Goal: Task Accomplishment & Management: Manage account settings

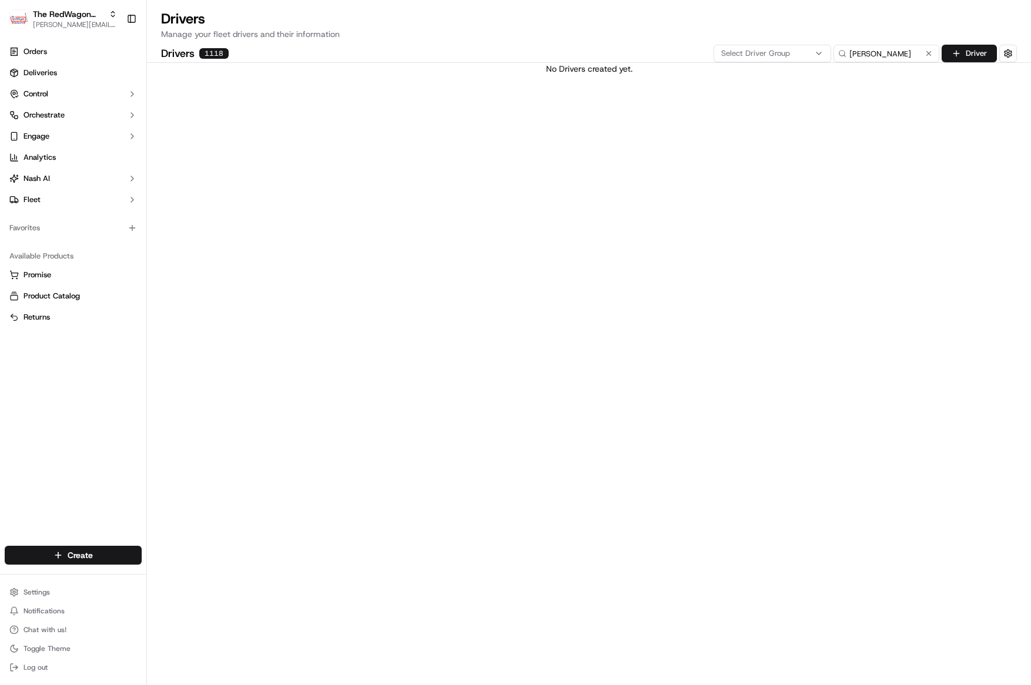
drag, startPoint x: 929, startPoint y: 53, endPoint x: 899, endPoint y: 54, distance: 30.0
click at [924, 52] on button at bounding box center [928, 54] width 12 height 12
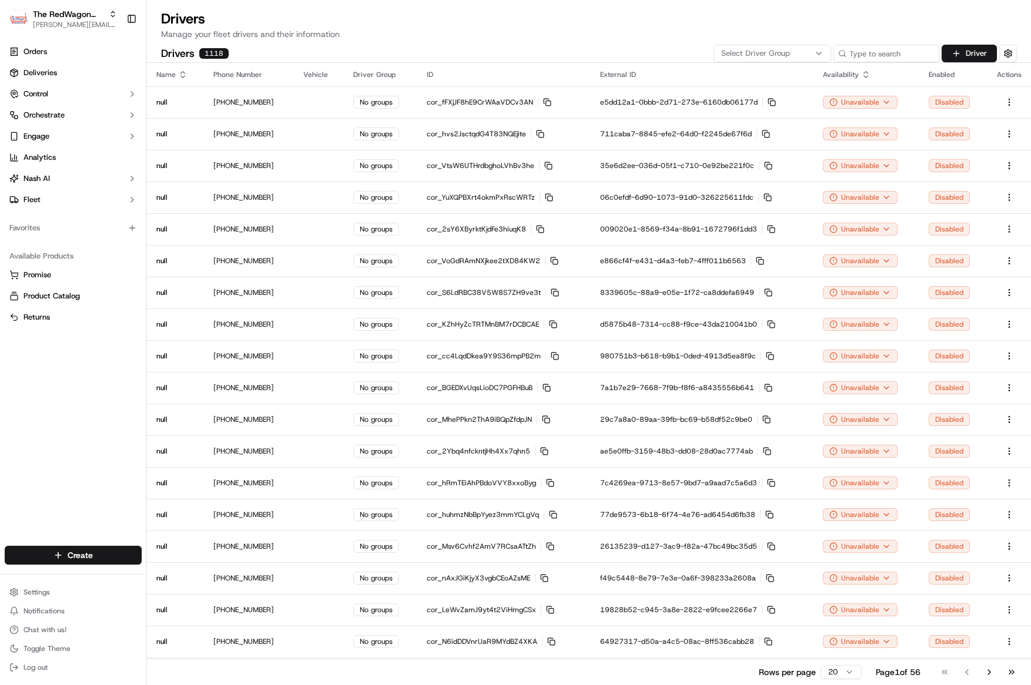
click at [780, 46] on button "Select Driver Group" at bounding box center [772, 54] width 118 height 18
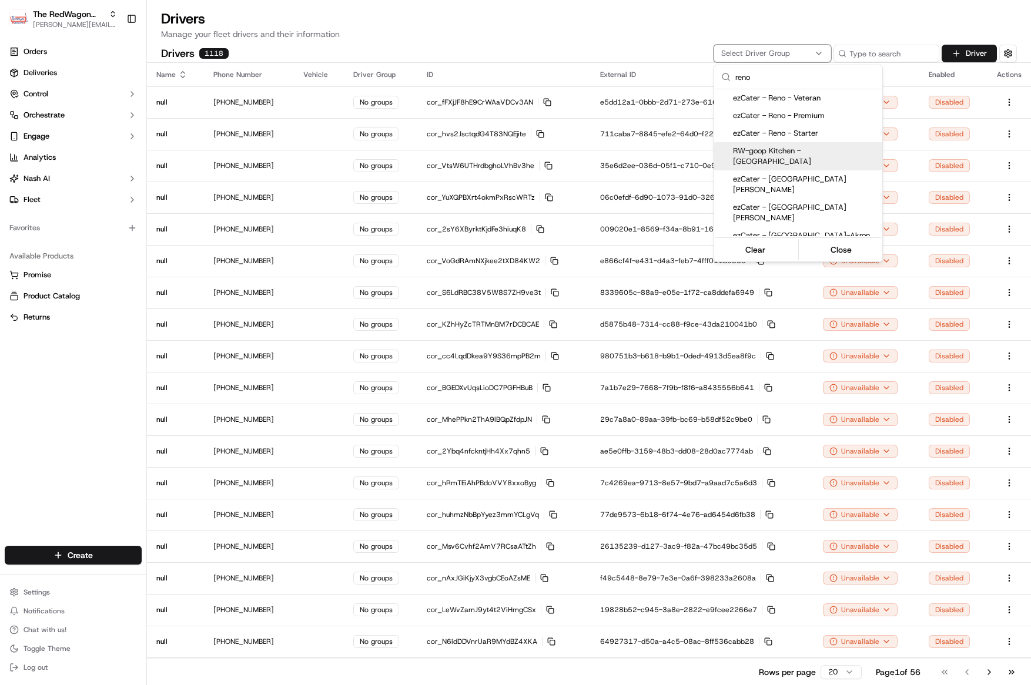
drag, startPoint x: 70, startPoint y: 447, endPoint x: 58, endPoint y: 415, distance: 33.3
click at [65, 425] on html "The RedWagon Delivers [EMAIL_ADDRESS][DOMAIN_NAME] Toggle Sidebar Orders Delive…" at bounding box center [515, 342] width 1031 height 685
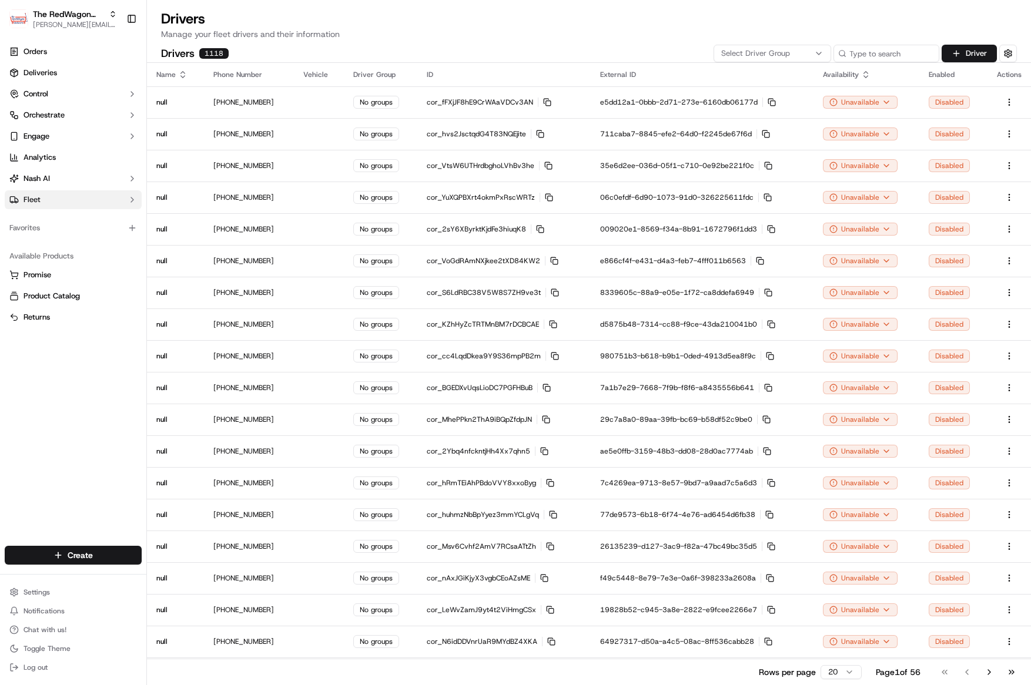
click at [41, 197] on button "Fleet" at bounding box center [73, 199] width 137 height 19
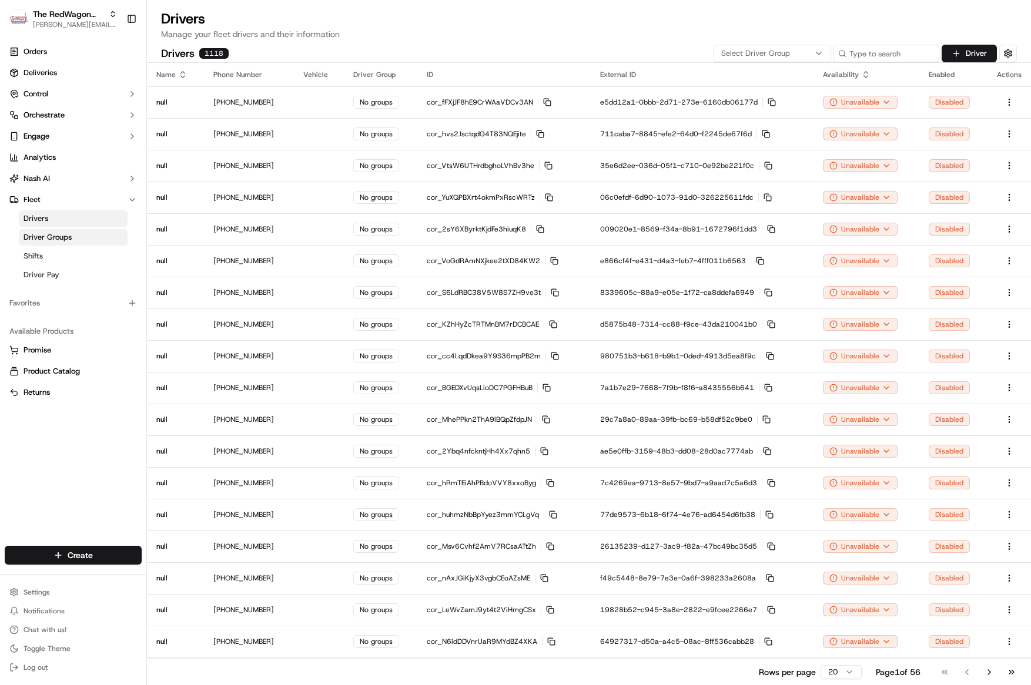
click at [62, 233] on span "Driver Groups" at bounding box center [48, 237] width 48 height 11
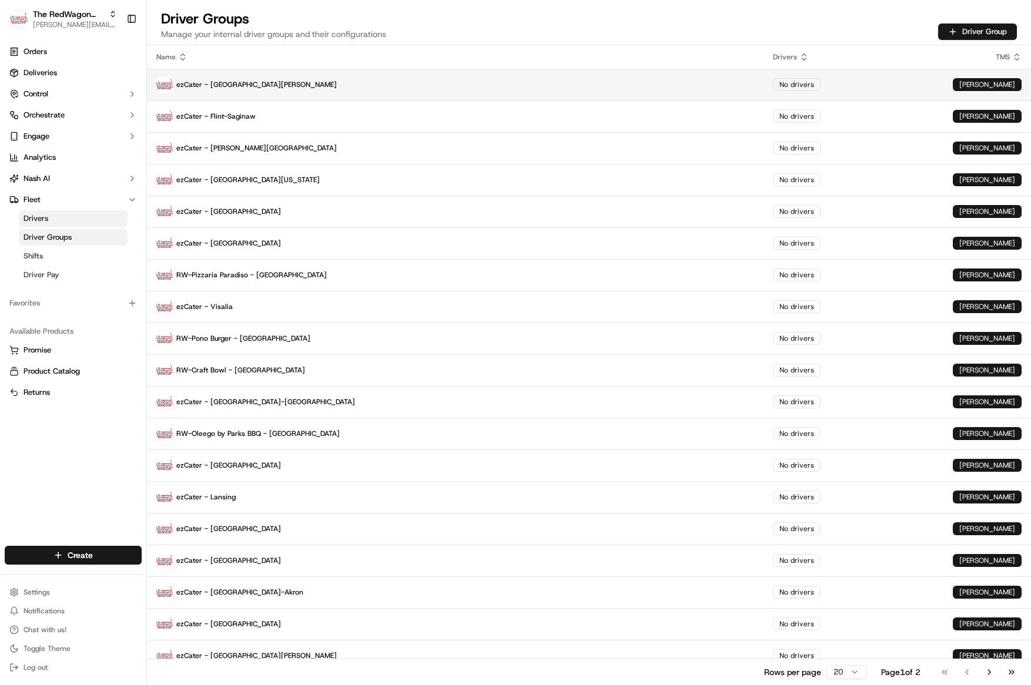
click at [423, 85] on p "ezCater - [GEOGRAPHIC_DATA][PERSON_NAME]" at bounding box center [455, 84] width 598 height 16
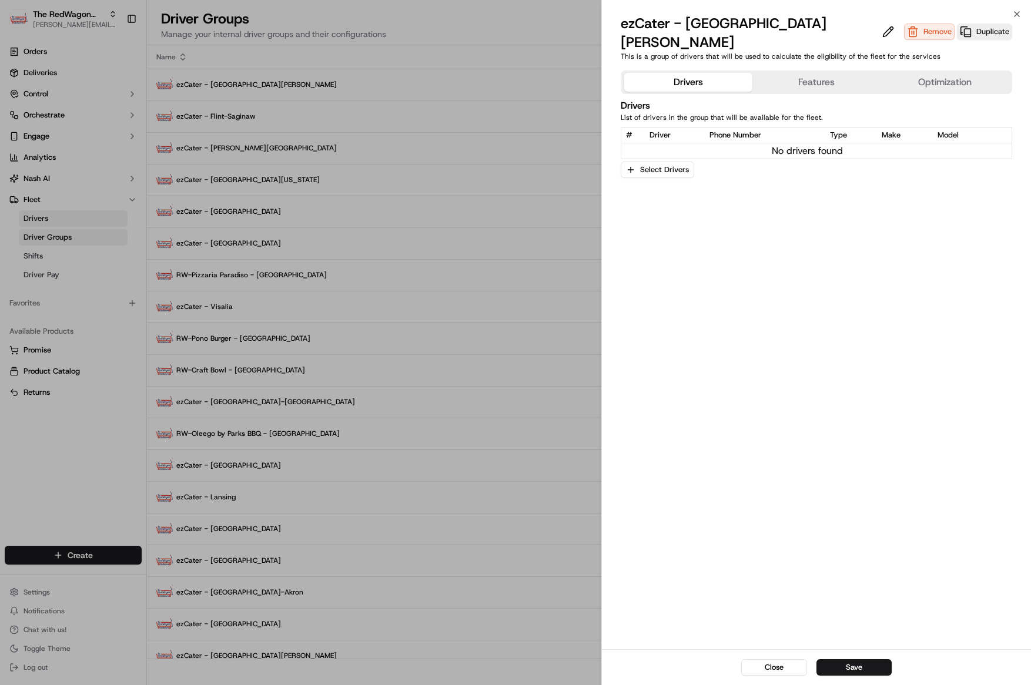
drag, startPoint x: 828, startPoint y: 26, endPoint x: 818, endPoint y: 71, distance: 45.1
click at [818, 71] on div "ezCater - [GEOGRAPHIC_DATA][PERSON_NAME] Remove Duplicate This is a group of dr…" at bounding box center [816, 349] width 429 height 671
click at [820, 73] on button "Features" at bounding box center [816, 82] width 128 height 19
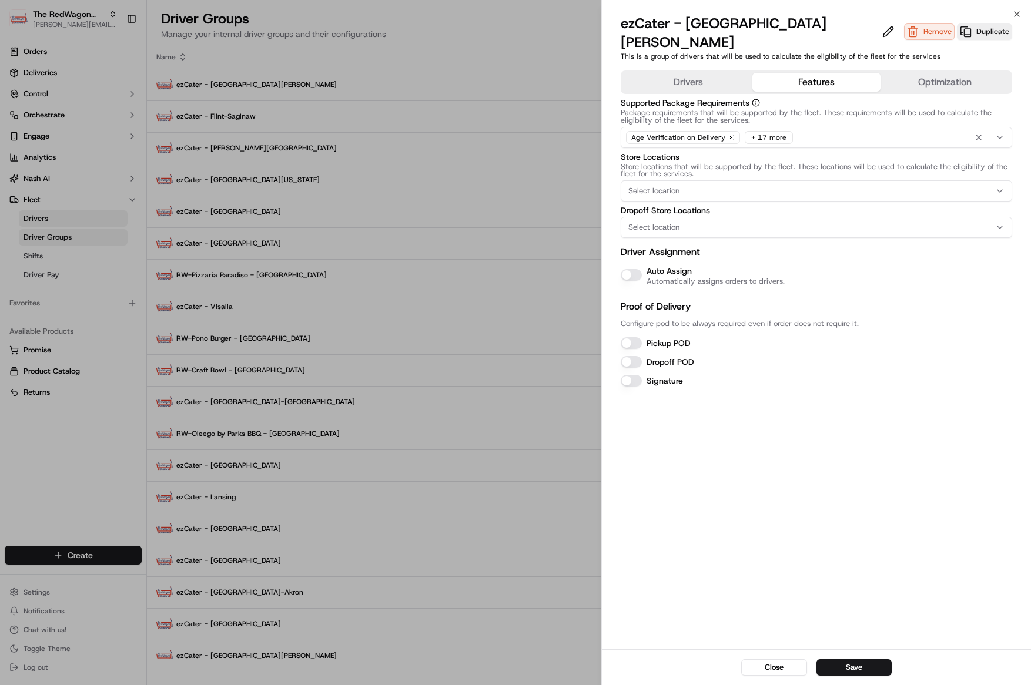
click at [636, 269] on button "Auto Assign" at bounding box center [630, 275] width 21 height 12
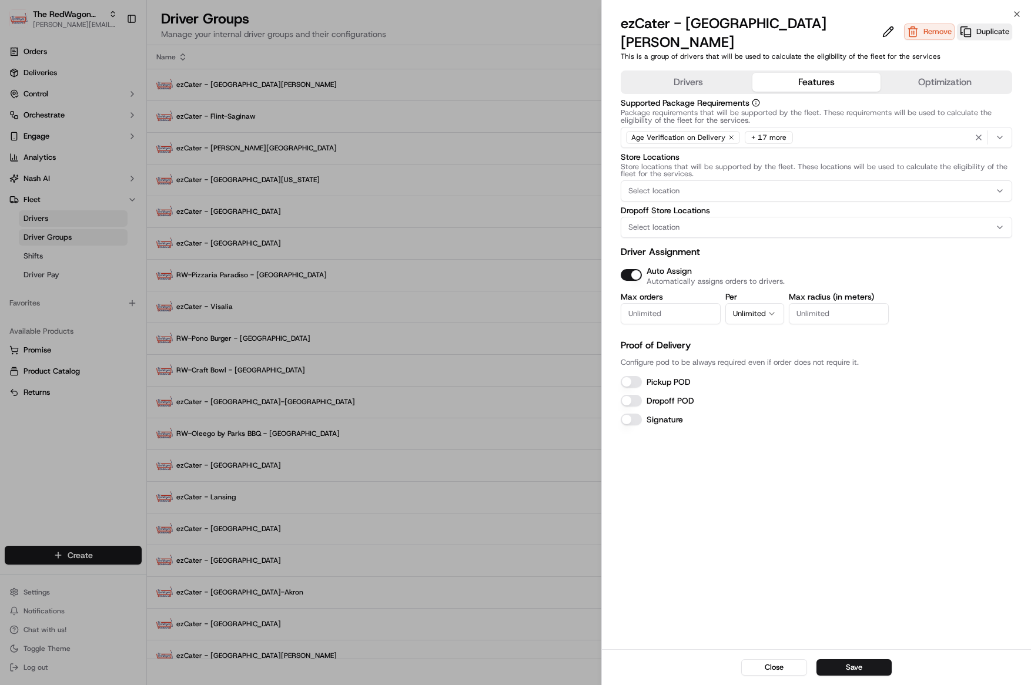
click at [652, 303] on input "Max orders" at bounding box center [670, 313] width 100 height 21
type input "1"
click at [740, 303] on button "Unlimited" at bounding box center [754, 313] width 59 height 21
click at [634, 376] on button "Pickup POD" at bounding box center [630, 382] width 21 height 12
click at [631, 395] on button "Dropoff POD" at bounding box center [630, 401] width 21 height 12
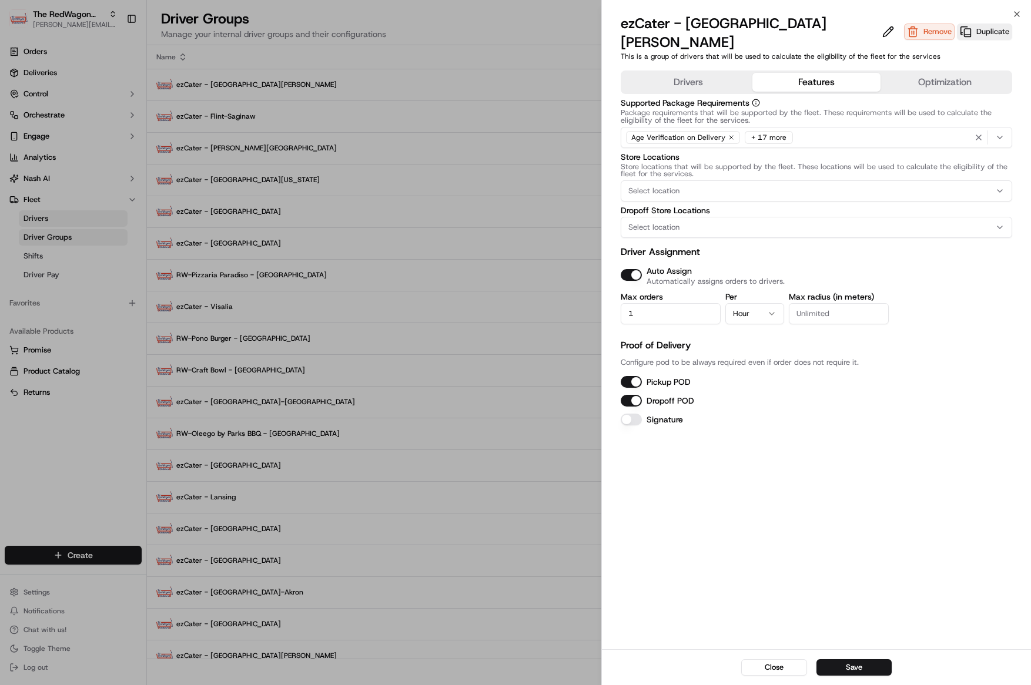
click at [783, 479] on div "Drivers Features Optimization Supported Package Requirements Package requiremen…" at bounding box center [816, 357] width 429 height 583
click at [658, 186] on span "Select location" at bounding box center [653, 191] width 51 height 11
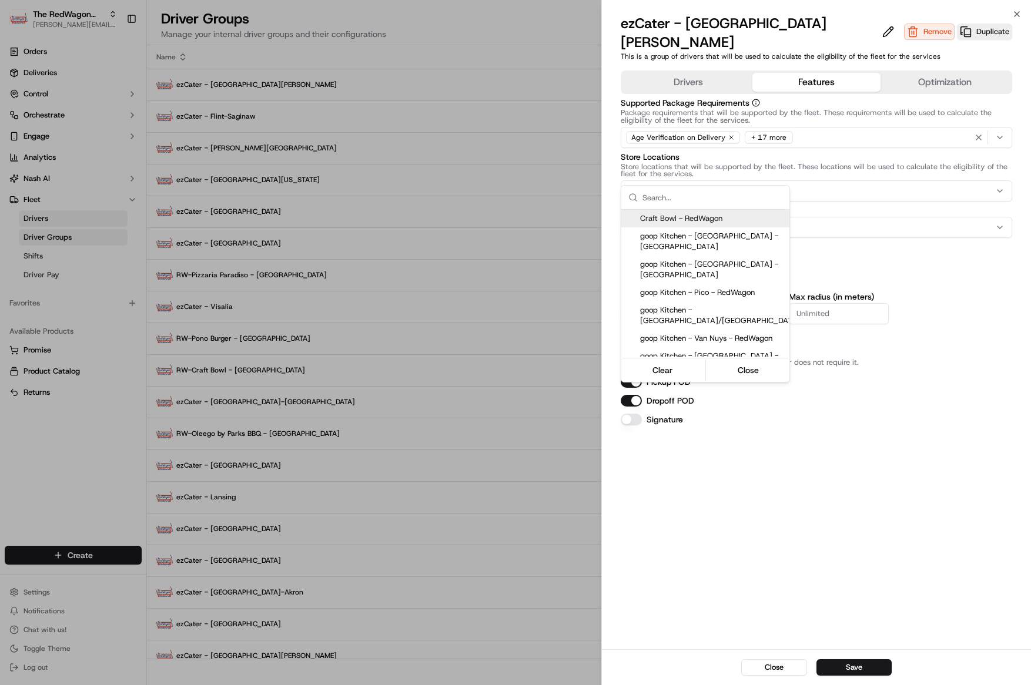
click at [920, 386] on div at bounding box center [515, 342] width 1031 height 685
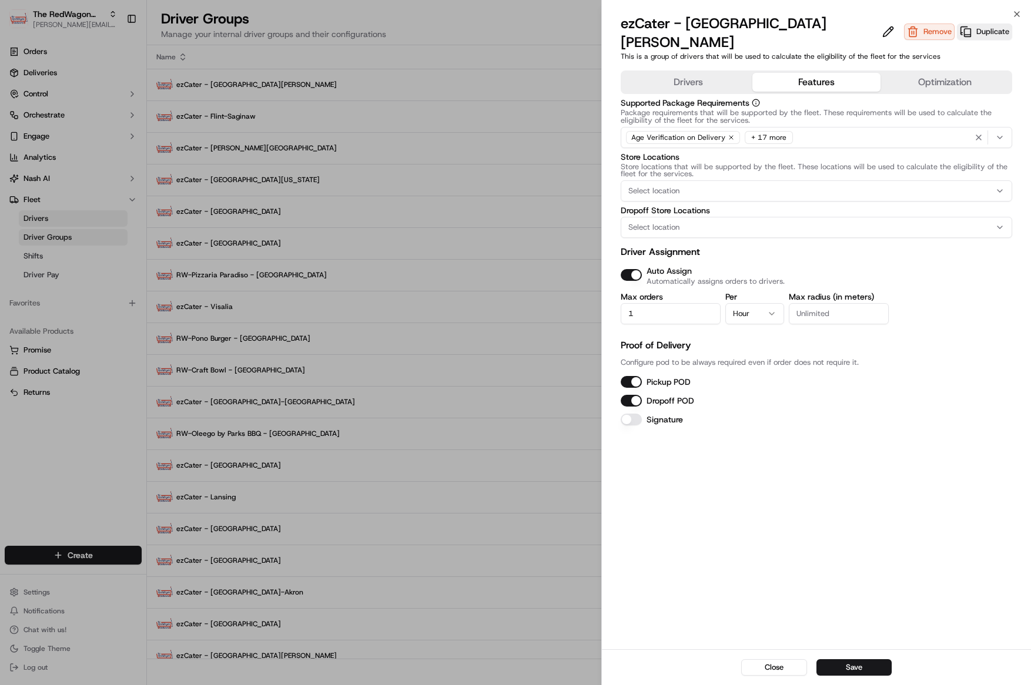
click at [655, 186] on span "Select location" at bounding box center [653, 191] width 51 height 11
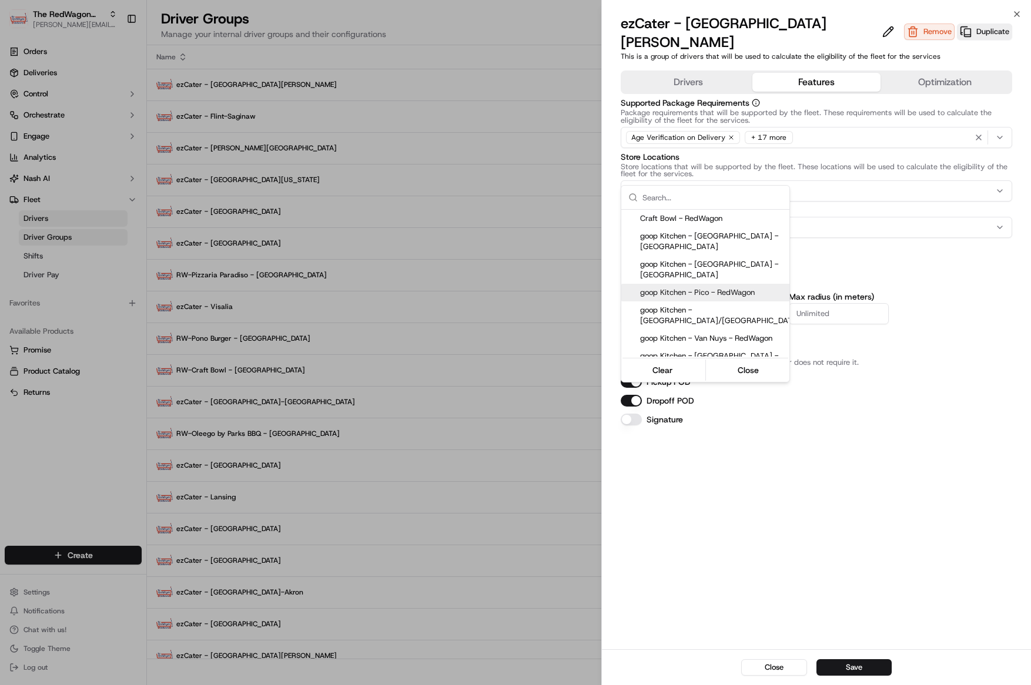
drag, startPoint x: 982, startPoint y: 468, endPoint x: 967, endPoint y: 451, distance: 22.9
click at [978, 466] on div at bounding box center [515, 342] width 1031 height 685
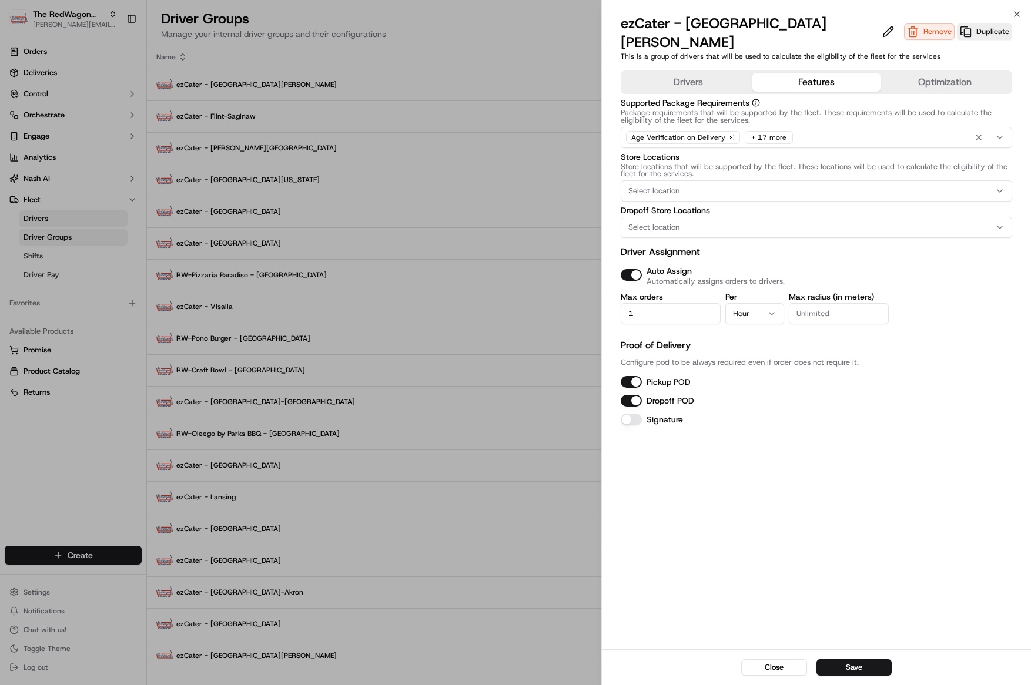
click at [867, 469] on div "Drivers Features Optimization Supported Package Requirements Package requiremen…" at bounding box center [816, 357] width 429 height 583
